Goal: Information Seeking & Learning: Learn about a topic

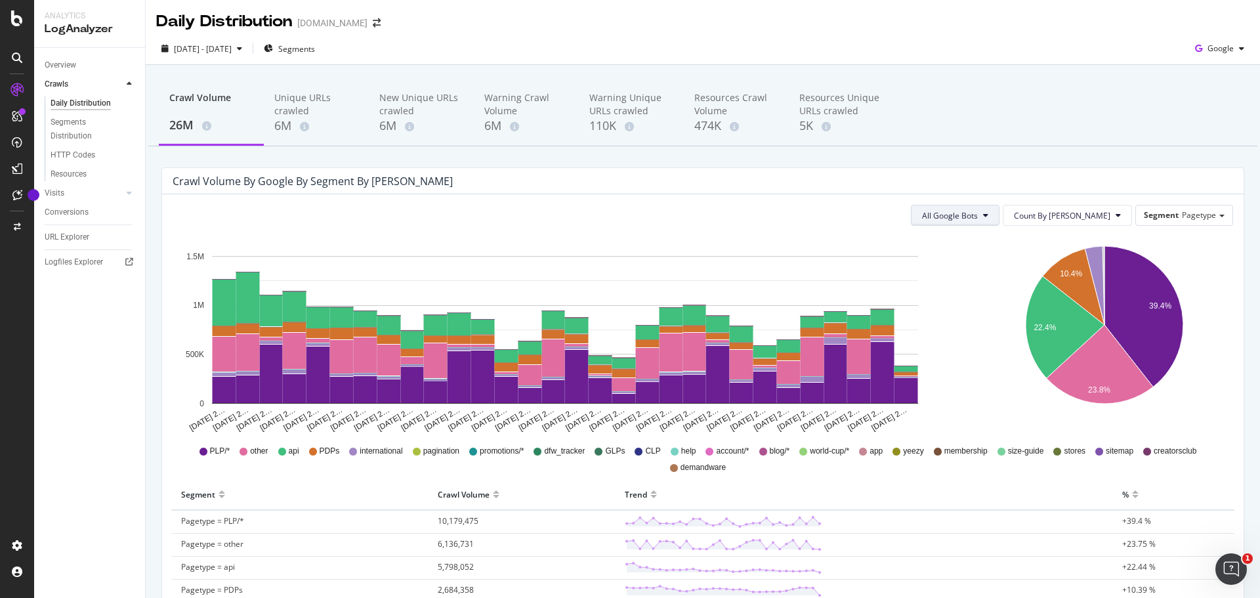
click at [978, 219] on span "All Google Bots" at bounding box center [950, 215] width 56 height 11
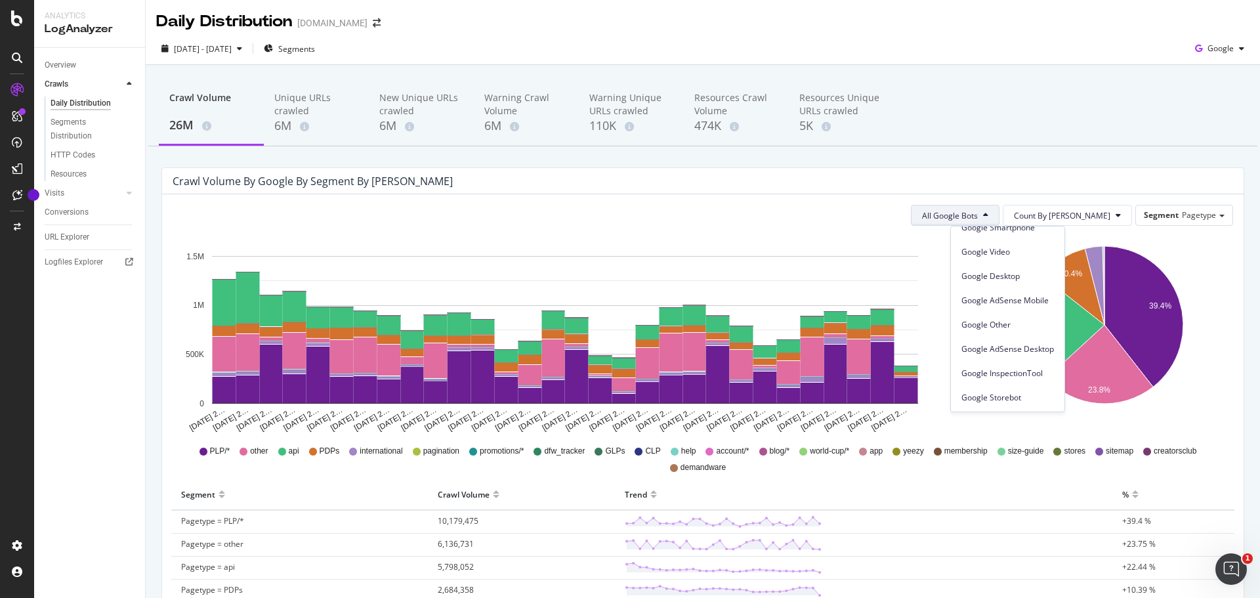
scroll to position [112, 0]
click at [917, 259] on rect "A chart." at bounding box center [565, 330] width 706 height 148
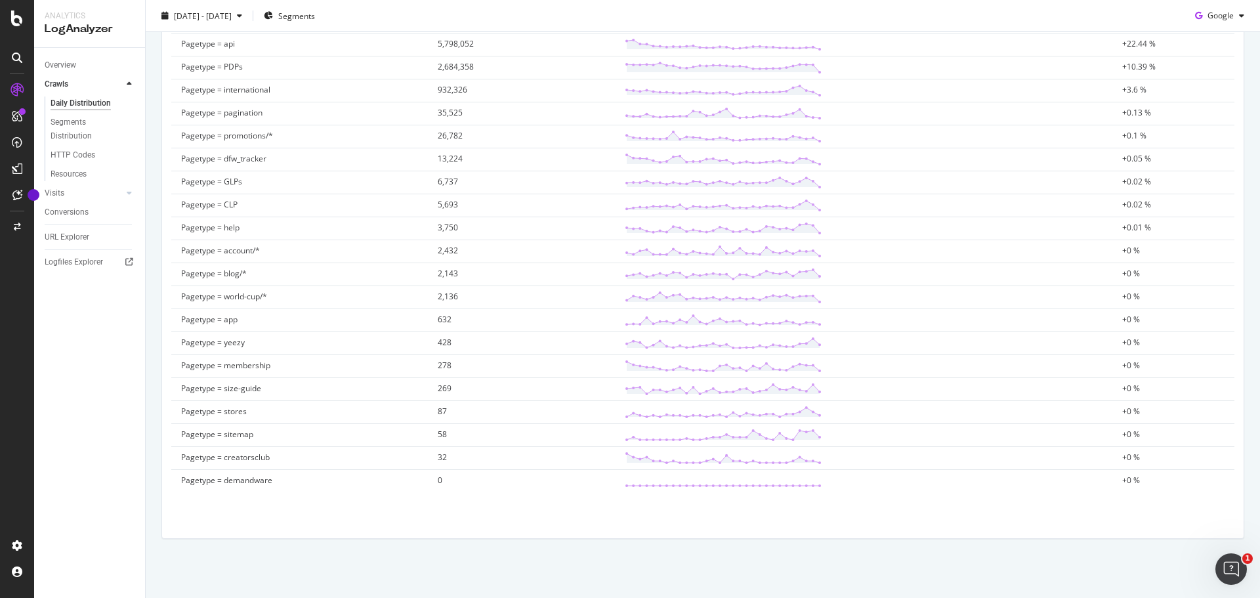
scroll to position [261, 0]
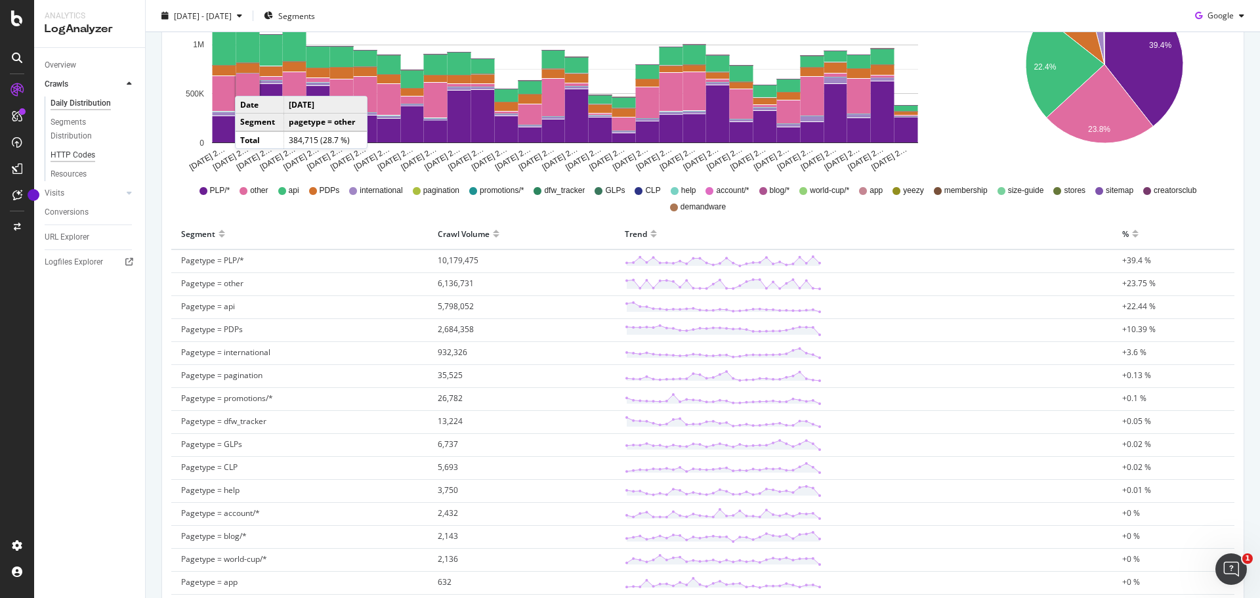
click at [79, 156] on div "HTTP Codes" at bounding box center [73, 155] width 45 height 14
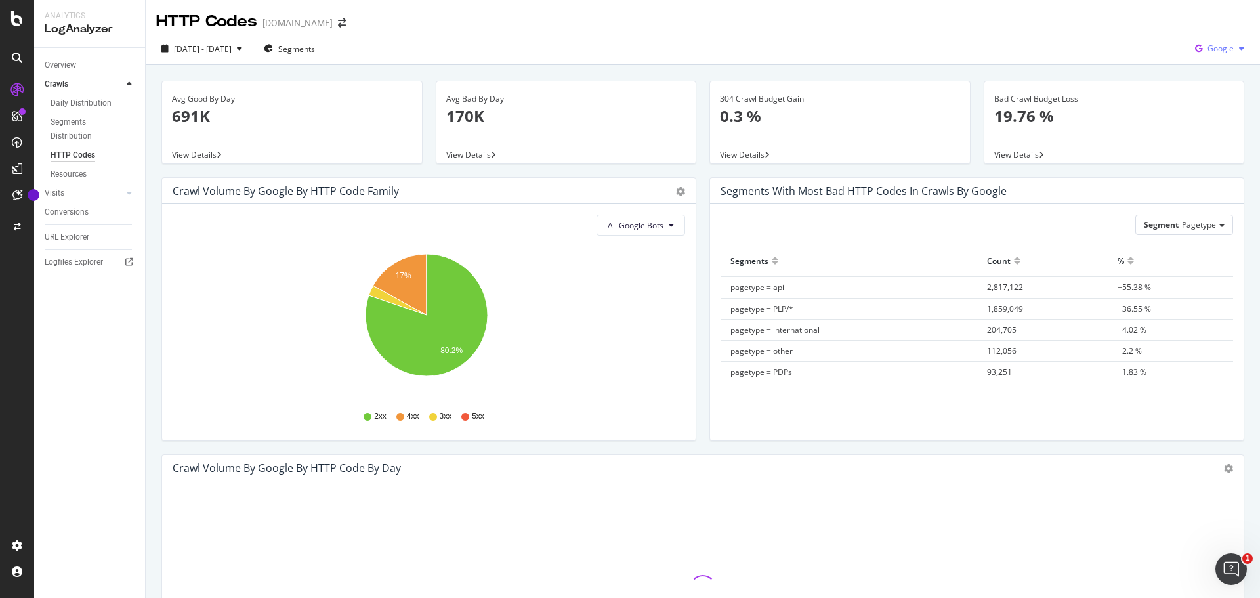
click at [1218, 54] on span "Google" at bounding box center [1221, 48] width 26 height 11
click at [1203, 122] on span "OpenAI" at bounding box center [1220, 124] width 49 height 12
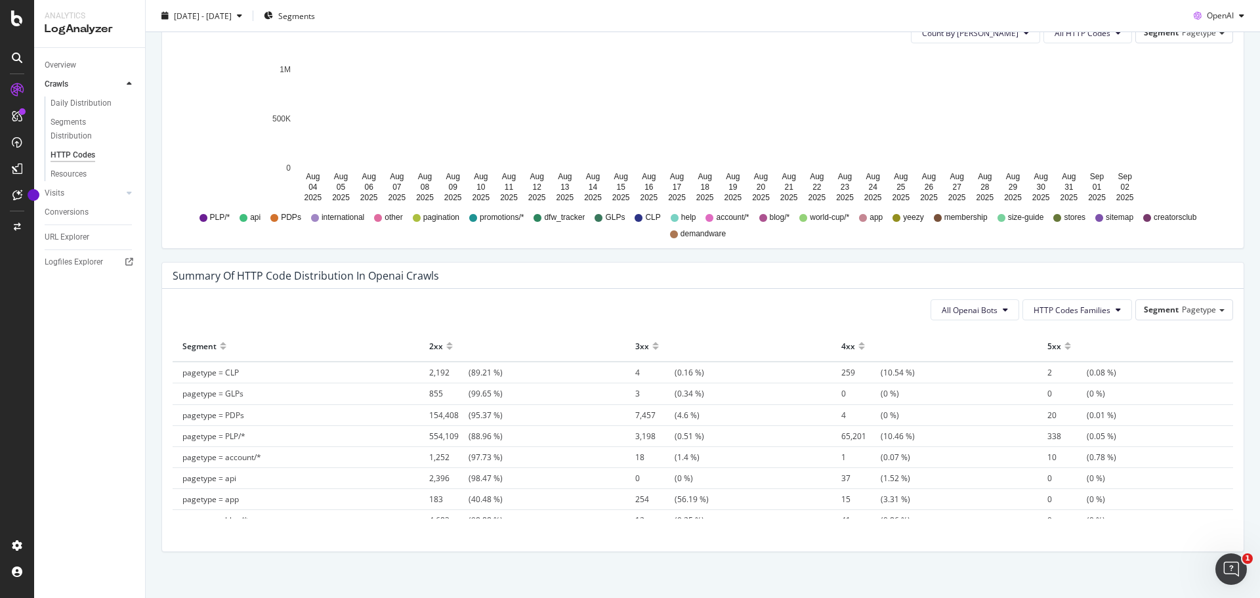
scroll to position [760, 0]
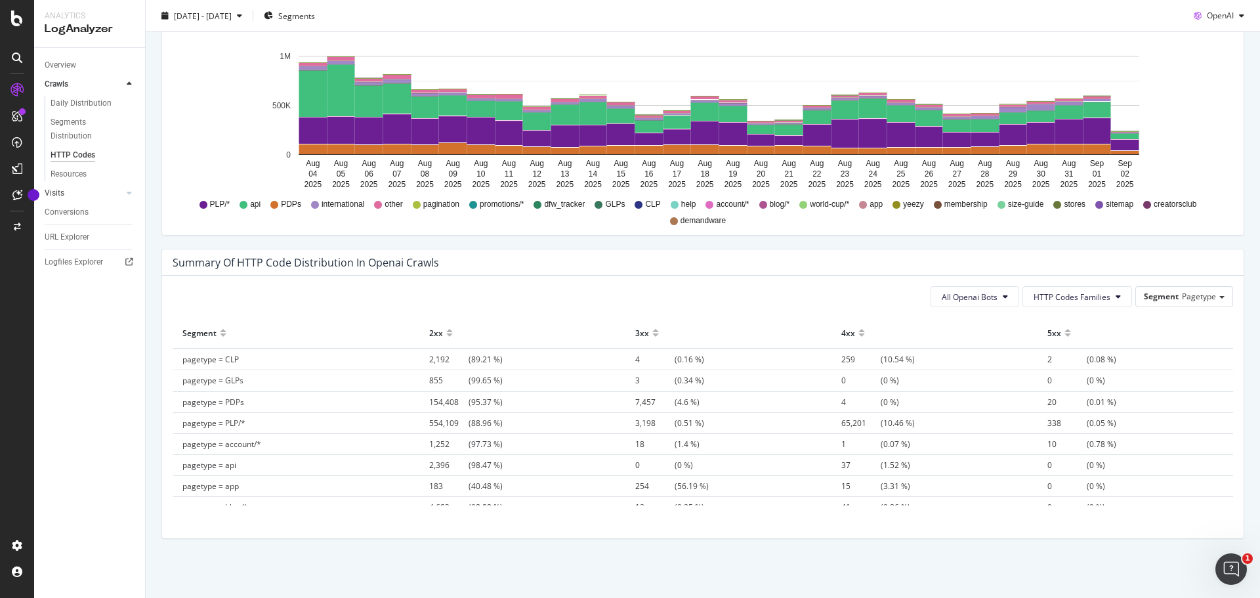
click at [67, 190] on link "Visits" at bounding box center [84, 193] width 78 height 14
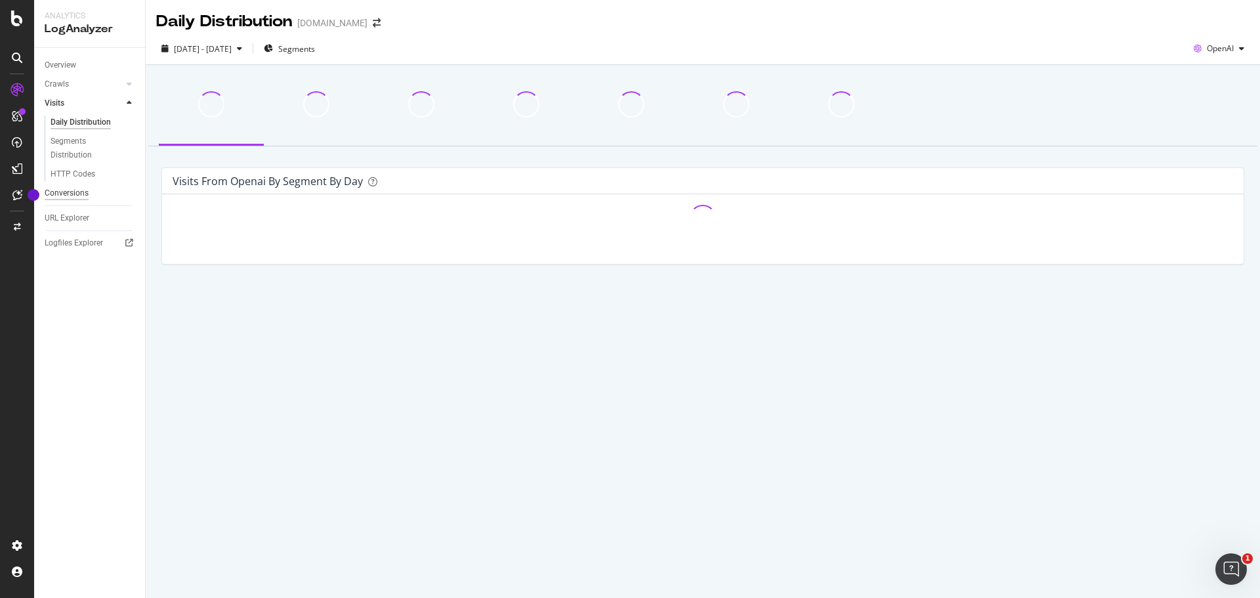
click at [70, 190] on div "Conversions" at bounding box center [67, 193] width 44 height 14
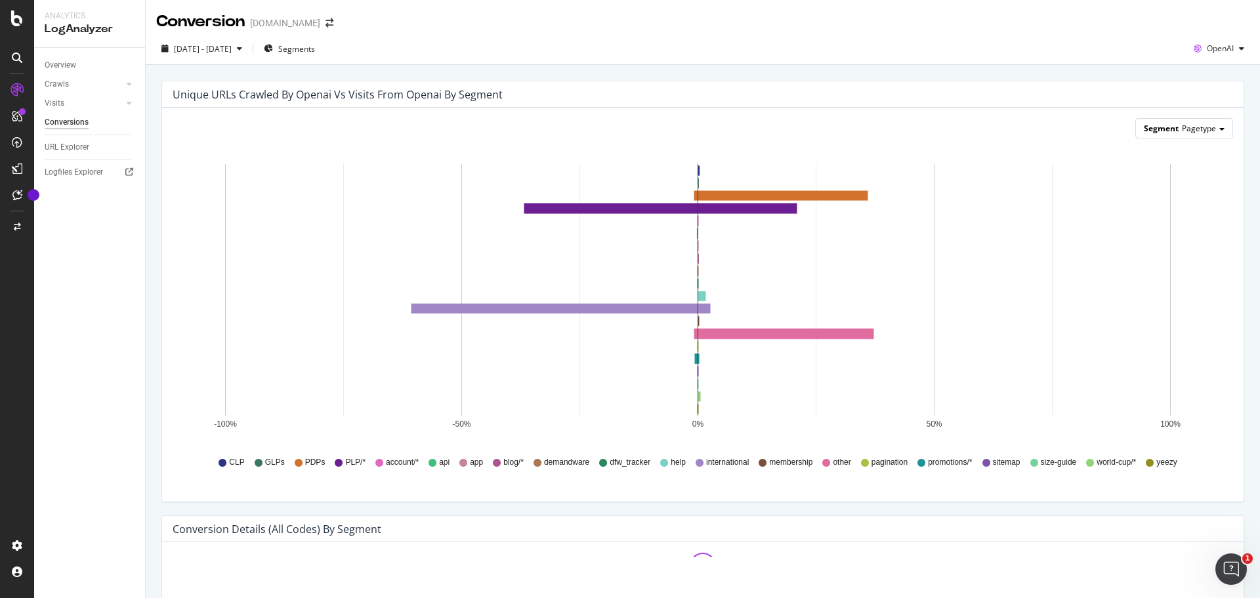
click at [1168, 122] on div "Segment Pagetype" at bounding box center [1184, 128] width 97 height 19
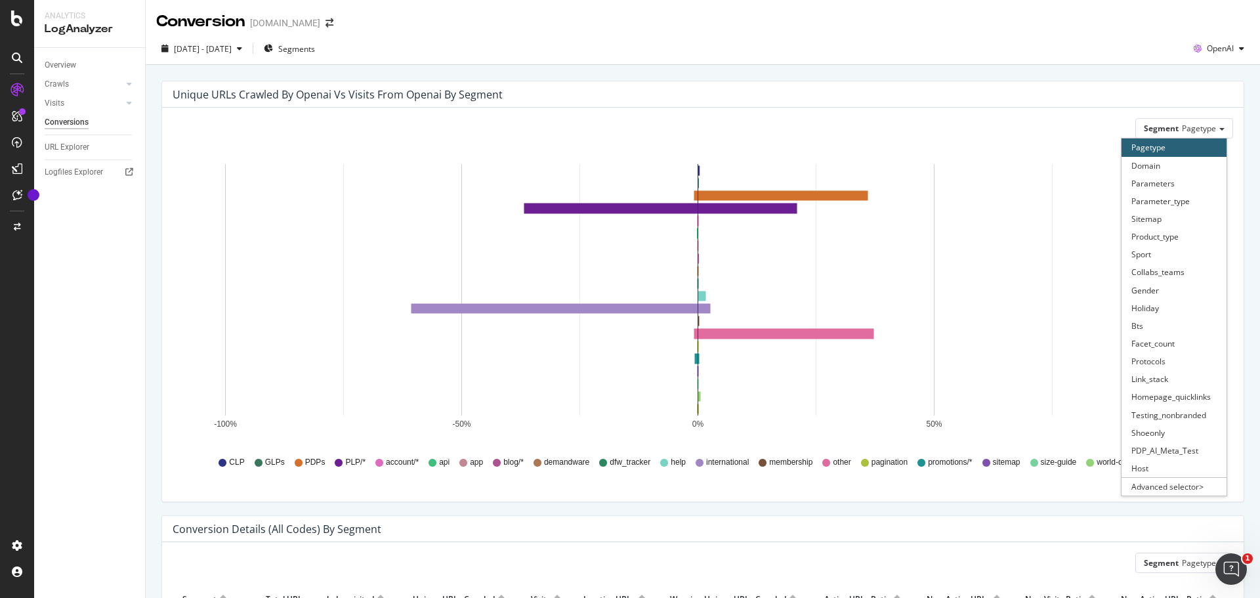
click at [1042, 250] on rect "A chart." at bounding box center [698, 289] width 946 height 251
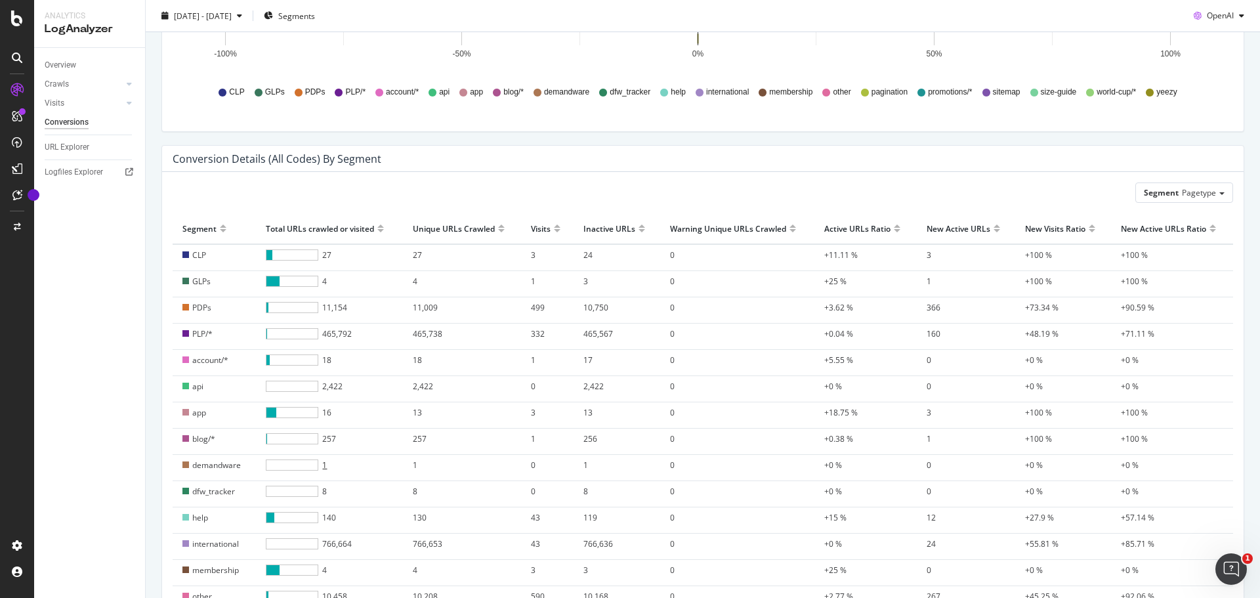
scroll to position [372, 0]
click at [381, 229] on div at bounding box center [380, 233] width 7 height 10
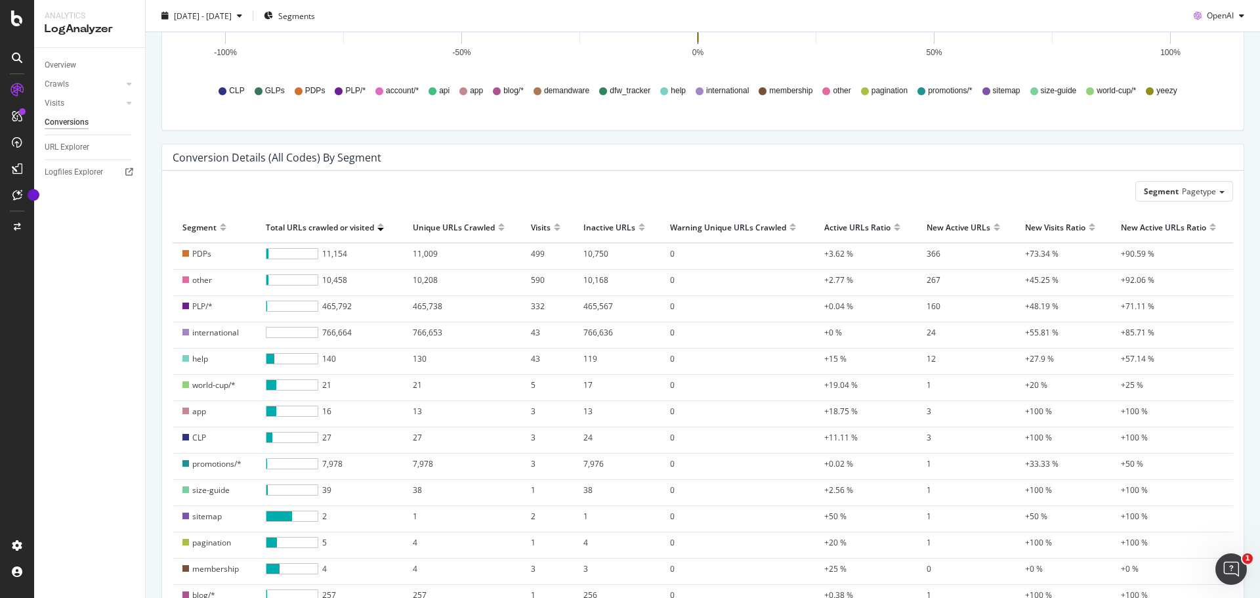
click at [381, 229] on div at bounding box center [380, 233] width 7 height 10
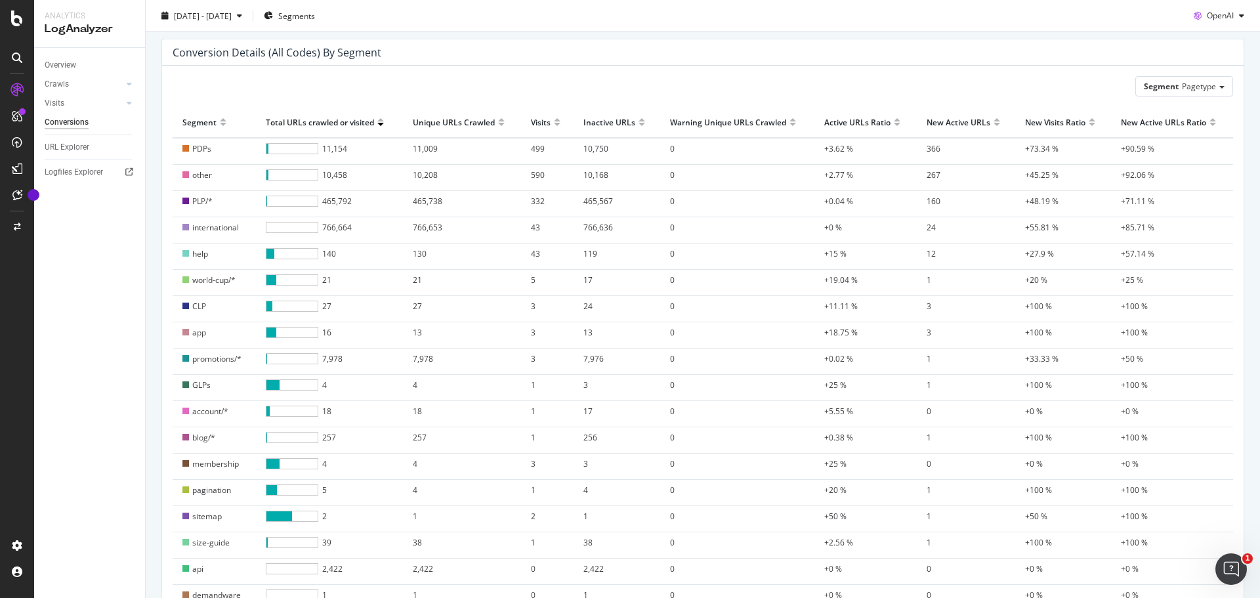
scroll to position [503, 0]
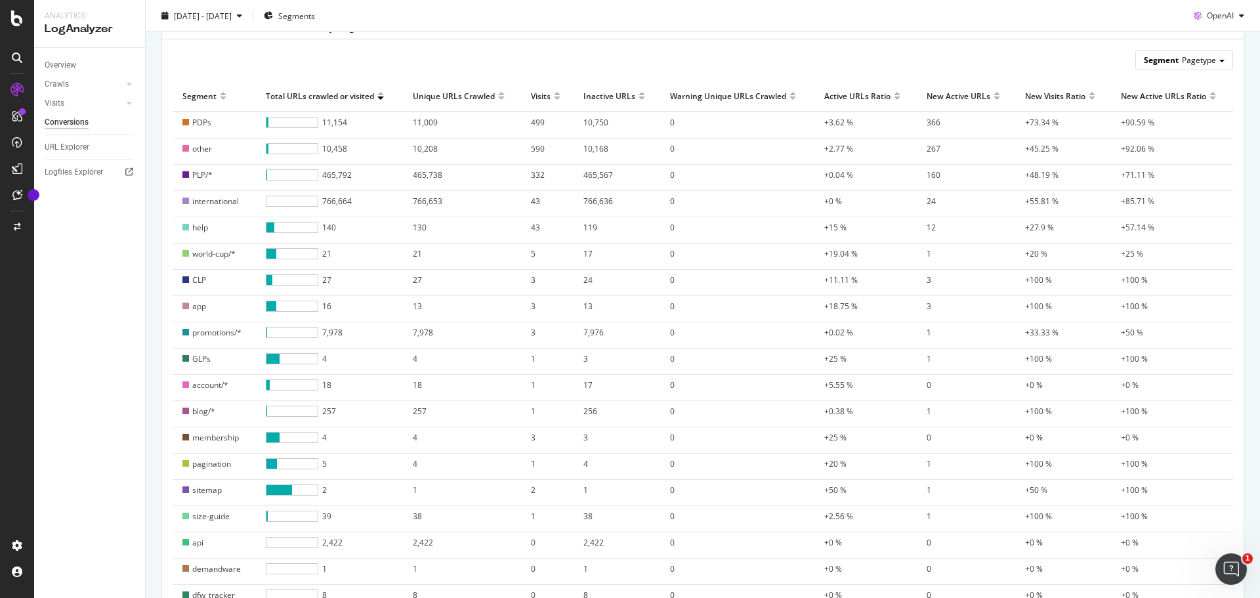
click at [1199, 60] on span "Pagetype" at bounding box center [1199, 59] width 34 height 11
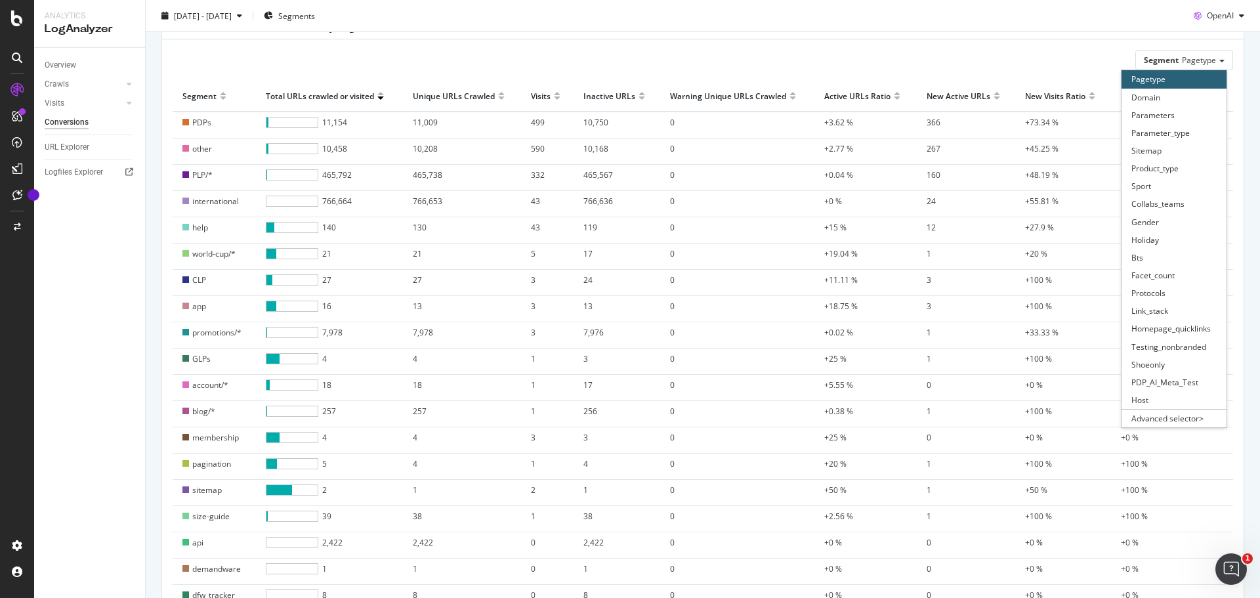
click at [500, 98] on div at bounding box center [501, 102] width 7 height 10
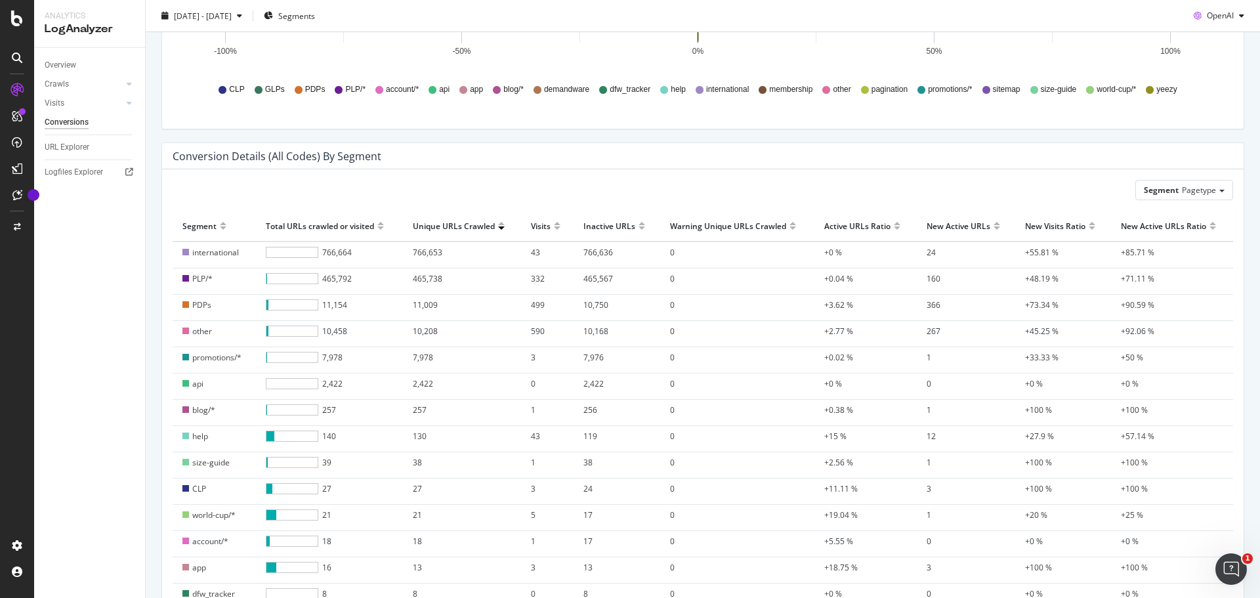
scroll to position [372, 0]
